Goal: Information Seeking & Learning: Learn about a topic

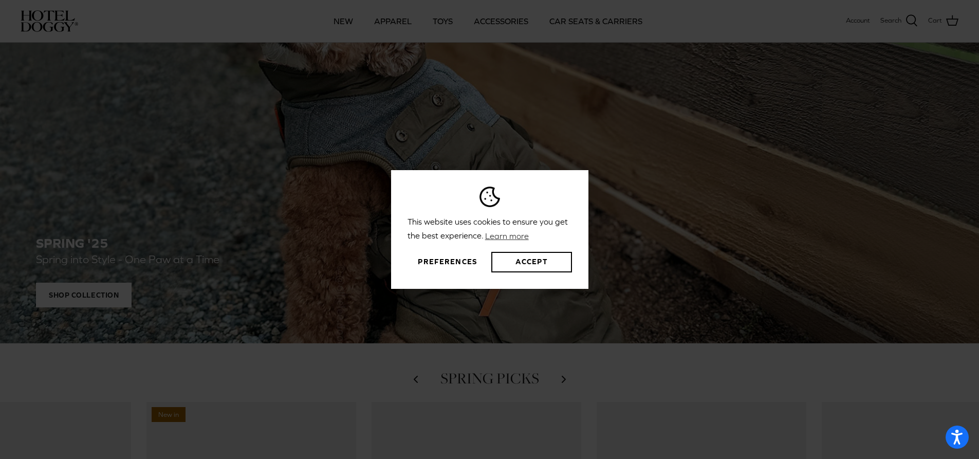
scroll to position [703, 0]
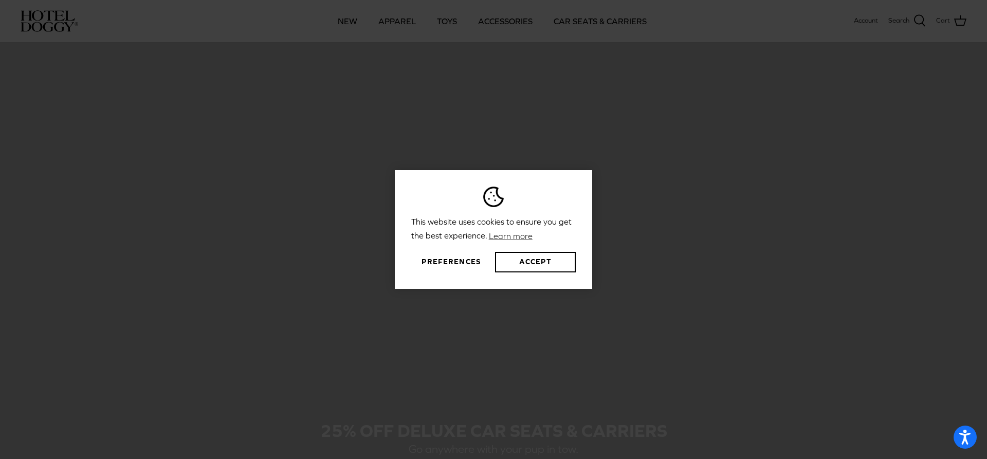
drag, startPoint x: 986, startPoint y: 58, endPoint x: 986, endPoint y: 437, distance: 378.7
click at [978, 437] on html "This website uses cookies to ensure you get the best experience. Learn more Pre…" at bounding box center [493, 356] width 987 height 2118
click at [547, 265] on button "Accept" at bounding box center [535, 262] width 80 height 21
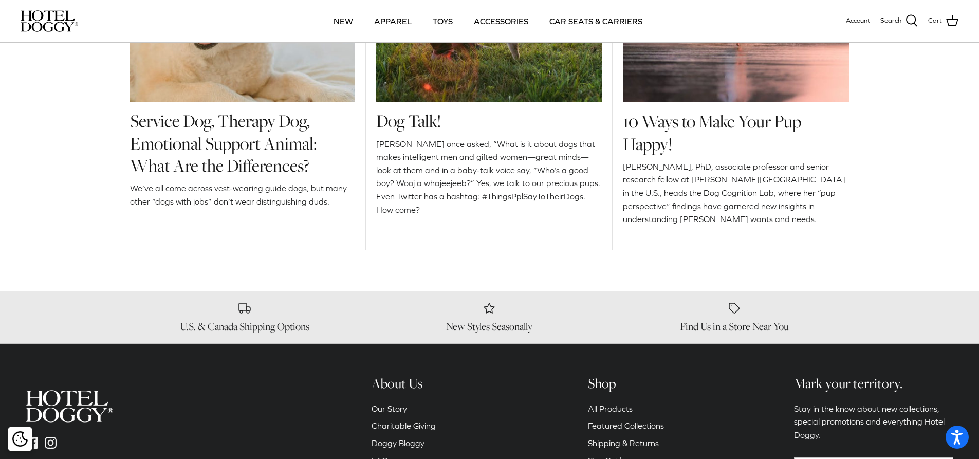
scroll to position [1422, 0]
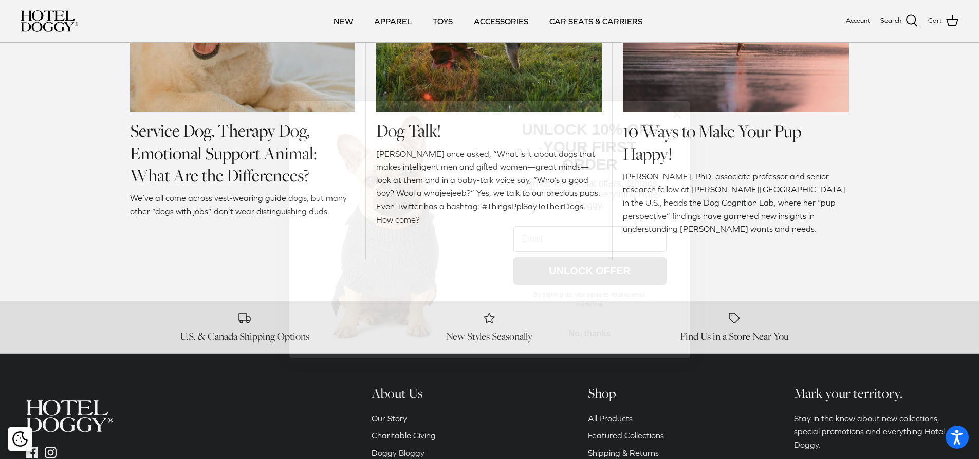
click at [673, 110] on icon "Close dialog" at bounding box center [676, 113] width 7 height 7
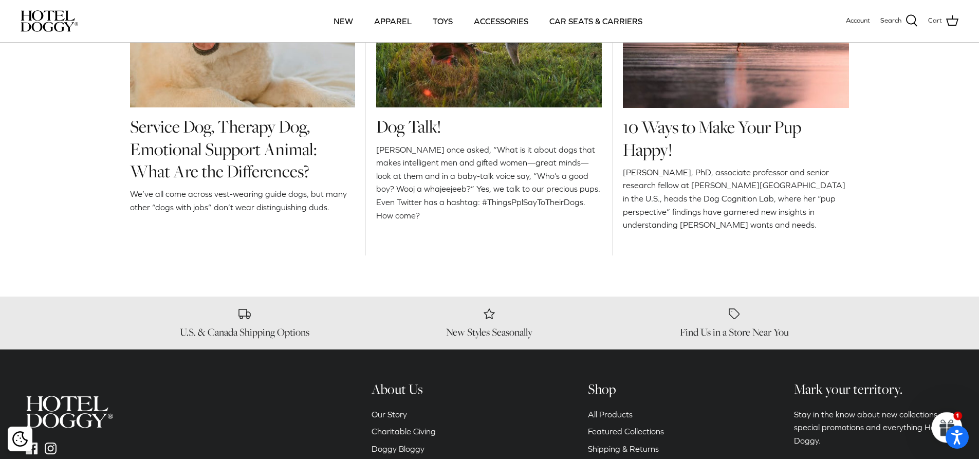
scroll to position [1659, 0]
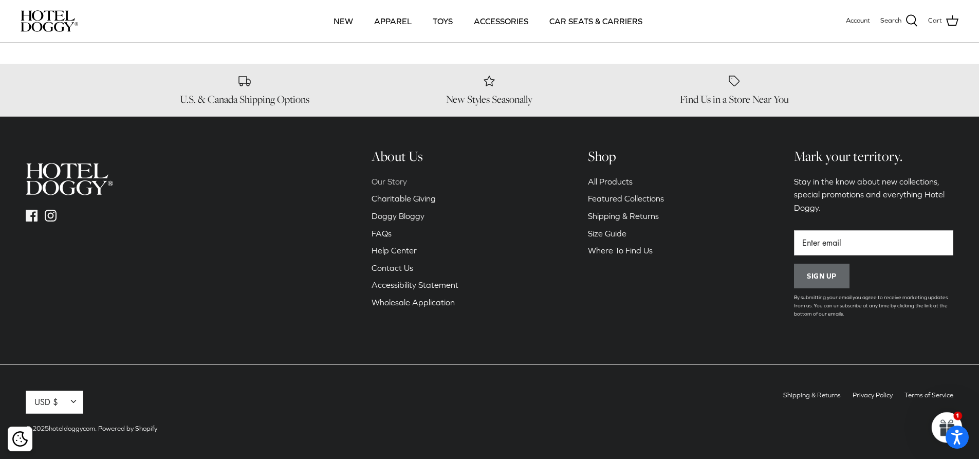
click at [398, 184] on link "Our Story" at bounding box center [389, 181] width 35 height 9
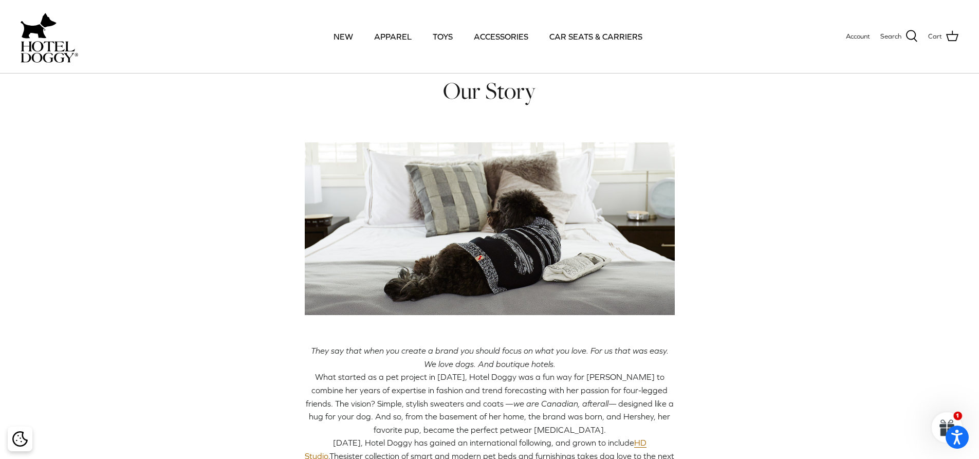
scroll to position [103, 0]
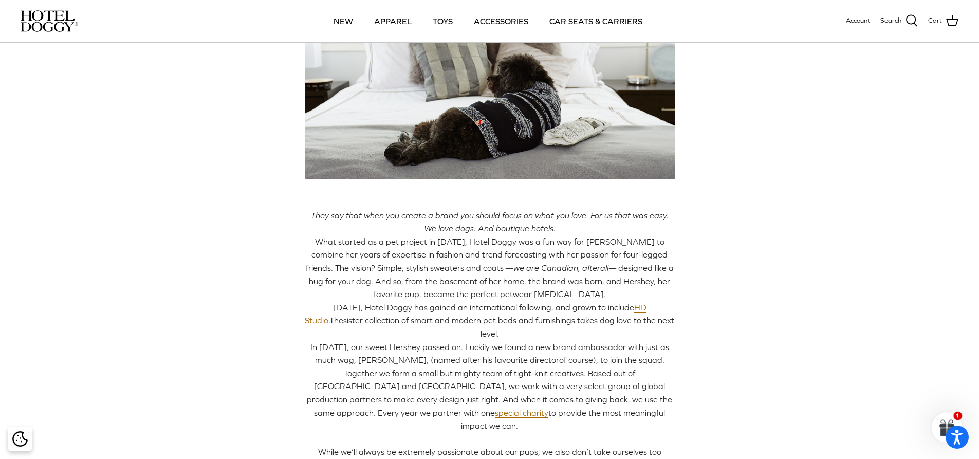
click at [457, 241] on span "What started as a pet project in 2012, Hotel Doggy was a fun way for Nancy Denn…" at bounding box center [487, 254] width 362 height 35
drag, startPoint x: 457, startPoint y: 241, endPoint x: 487, endPoint y: 242, distance: 29.3
click at [487, 242] on span "What started as a pet project in 2012, Hotel Doggy was a fun way for Nancy Denn…" at bounding box center [487, 254] width 362 height 35
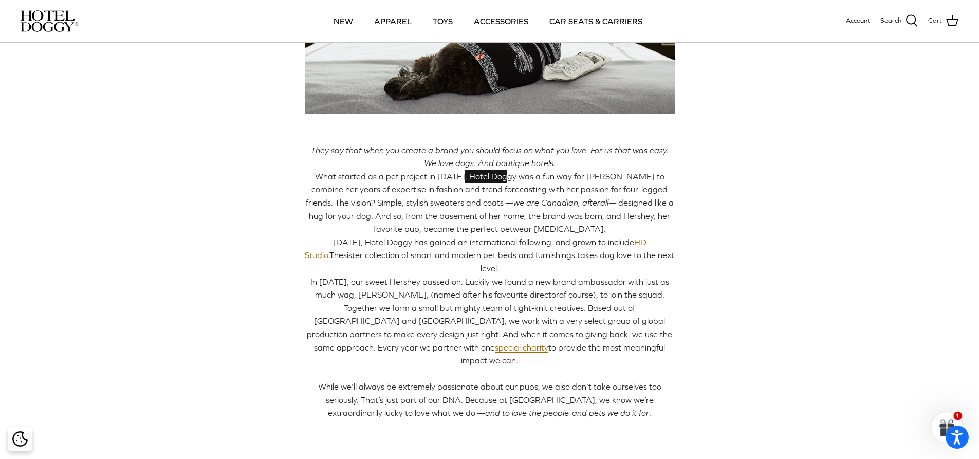
scroll to position [206, 0]
